Goal: Download file/media

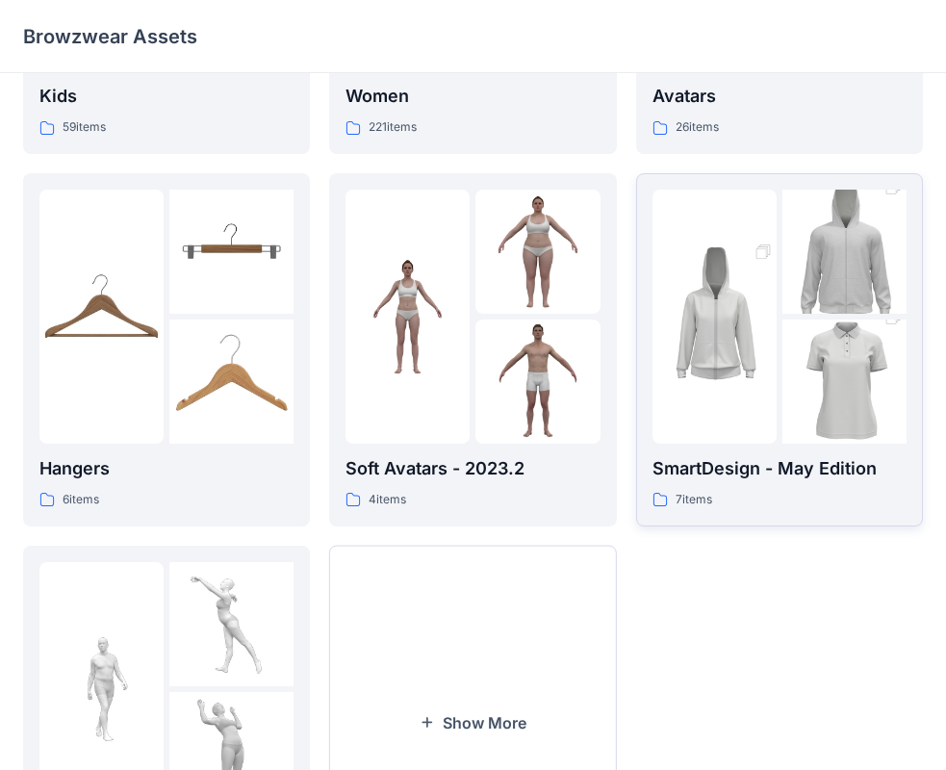
scroll to position [385, 0]
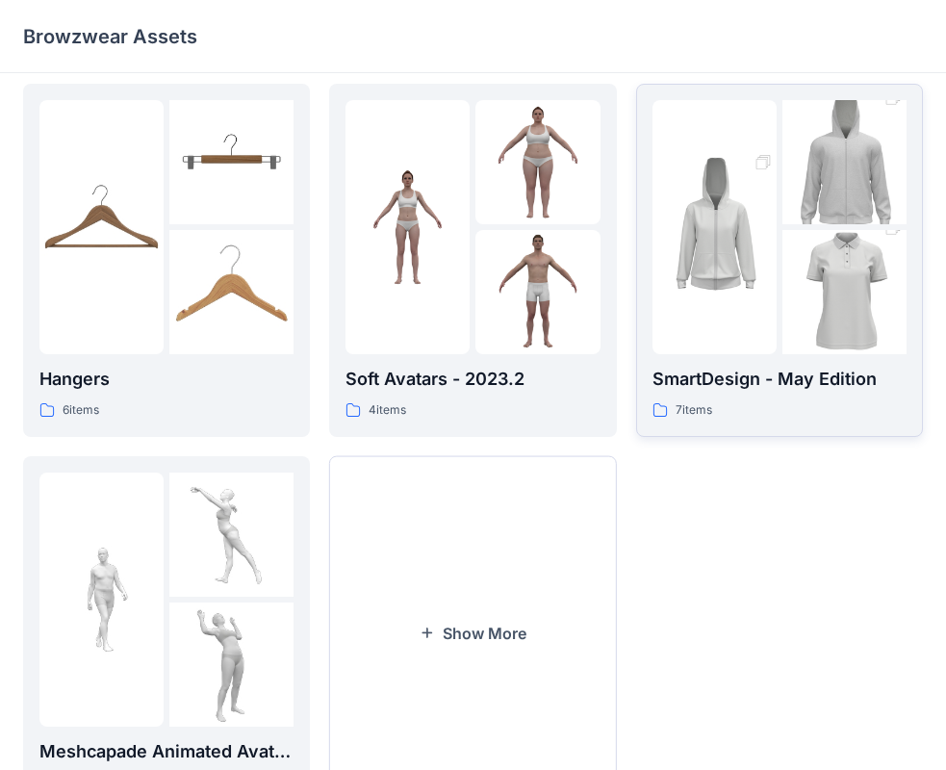
click at [806, 164] on img at bounding box center [844, 162] width 124 height 187
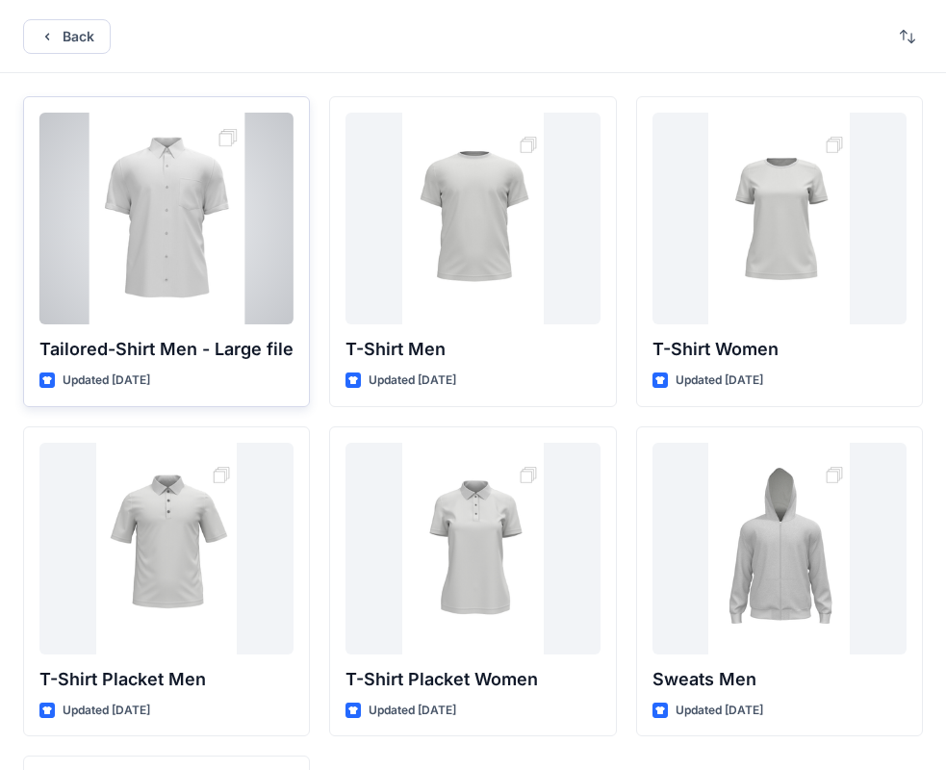
click at [194, 234] on div at bounding box center [166, 219] width 254 height 212
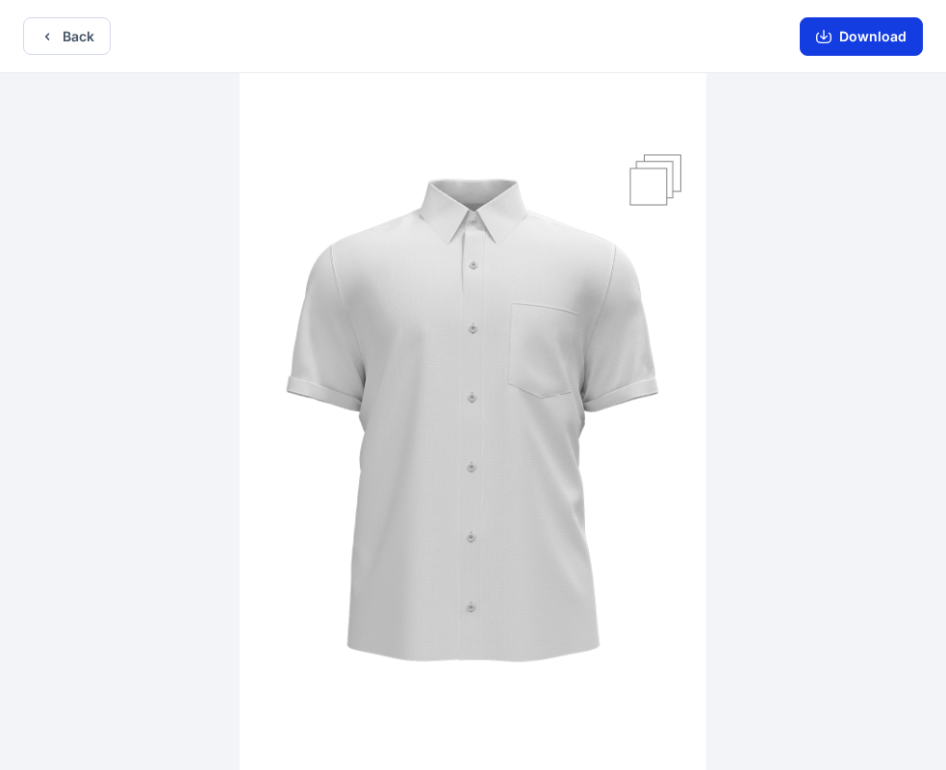
click at [879, 34] on button "Download" at bounding box center [861, 36] width 123 height 38
click at [861, 43] on button "Download" at bounding box center [861, 36] width 123 height 38
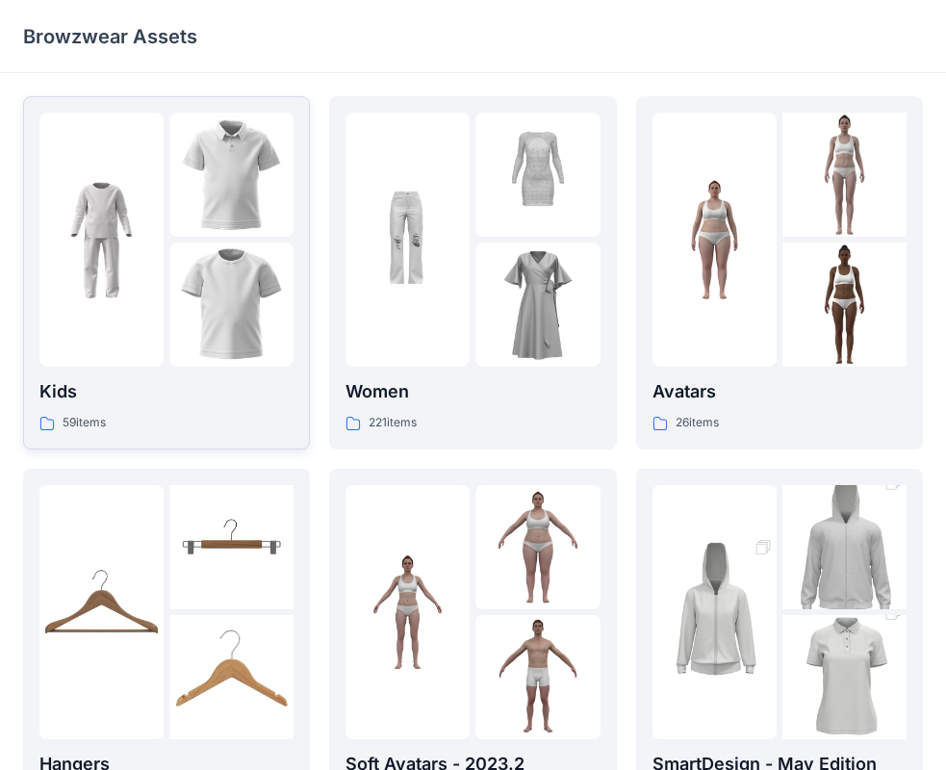
click at [161, 171] on div at bounding box center [101, 240] width 124 height 254
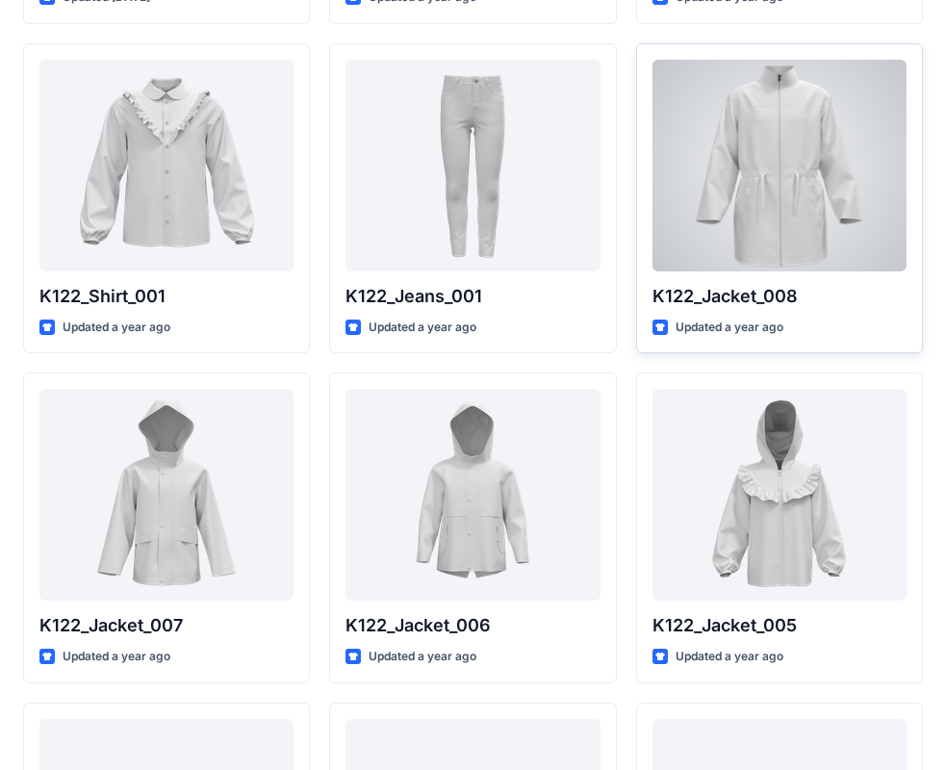
scroll to position [385, 0]
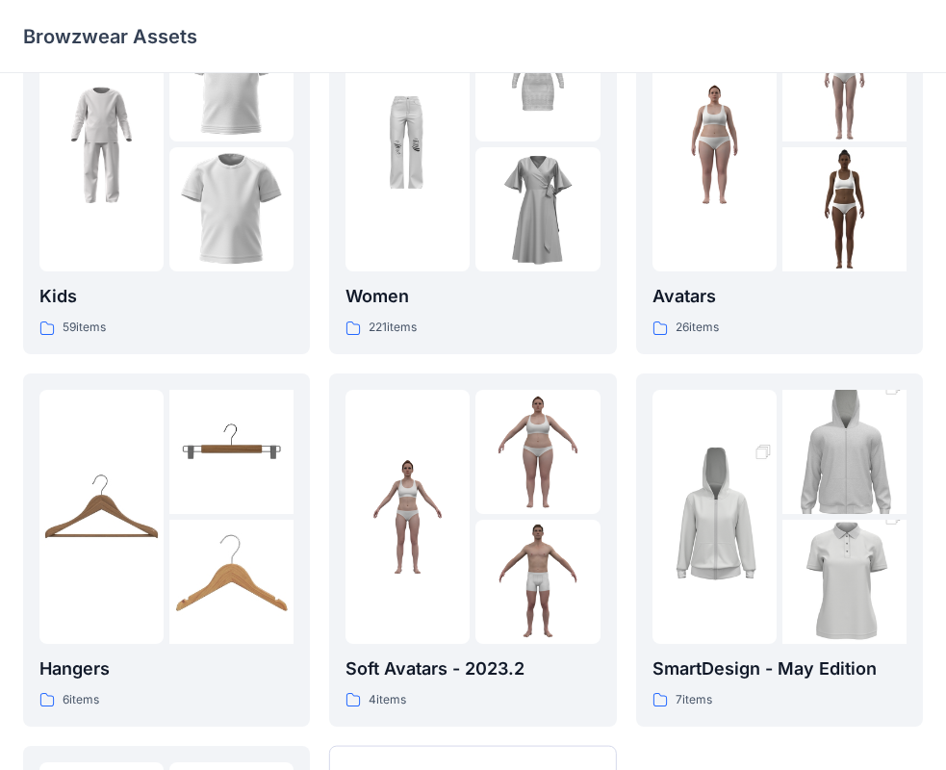
scroll to position [93, 0]
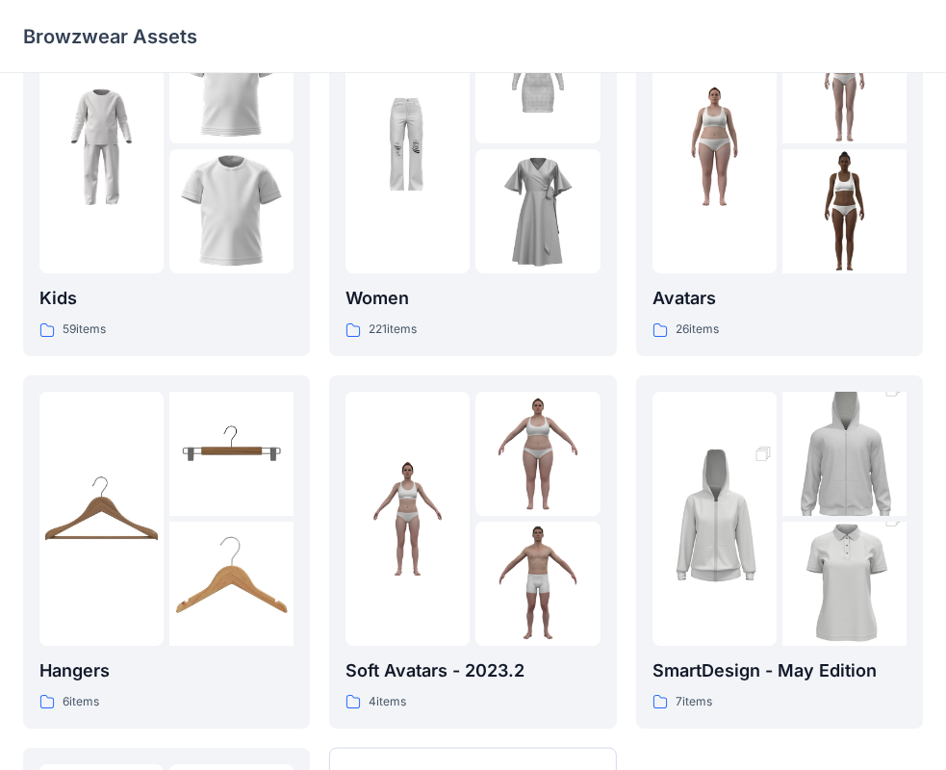
click at [807, 392] on img at bounding box center [844, 454] width 124 height 187
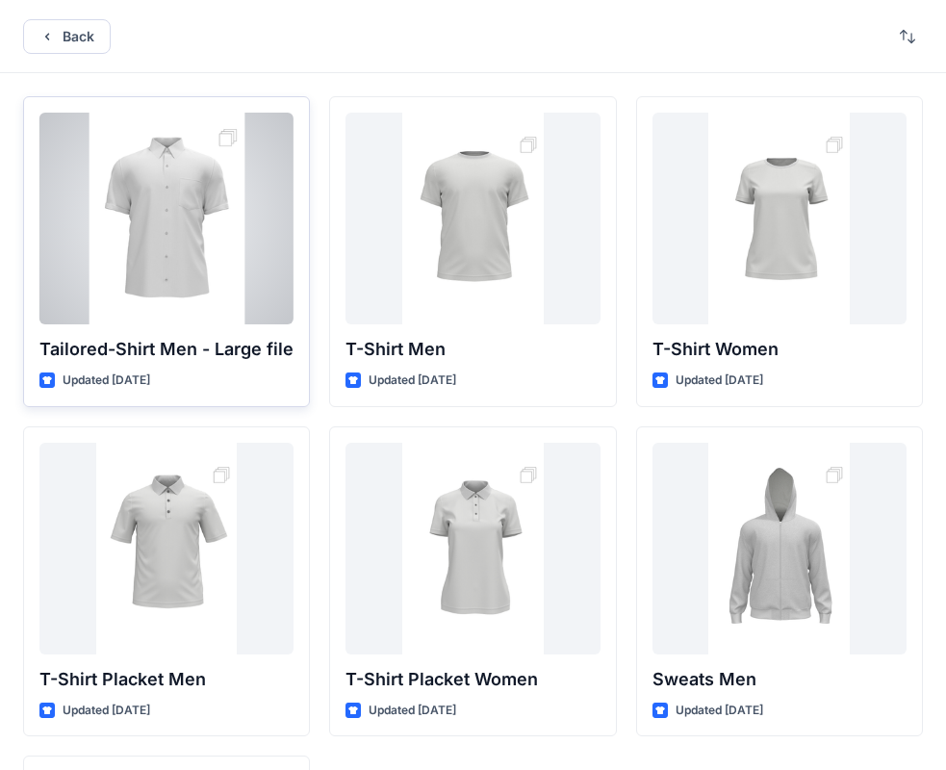
click at [230, 181] on div at bounding box center [166, 219] width 254 height 212
